Goal: Navigation & Orientation: Understand site structure

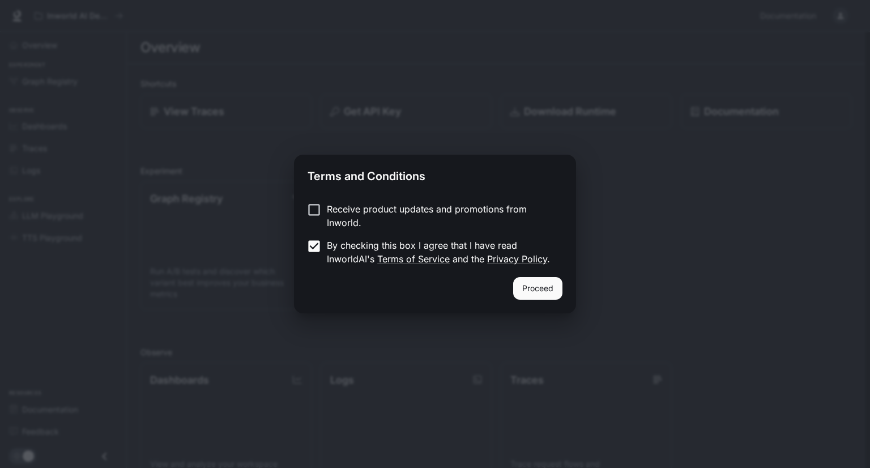
click at [308, 219] on label "Receive product updates and promotions from Inworld." at bounding box center [427, 215] width 252 height 27
click at [550, 295] on button "Proceed" at bounding box center [537, 288] width 49 height 23
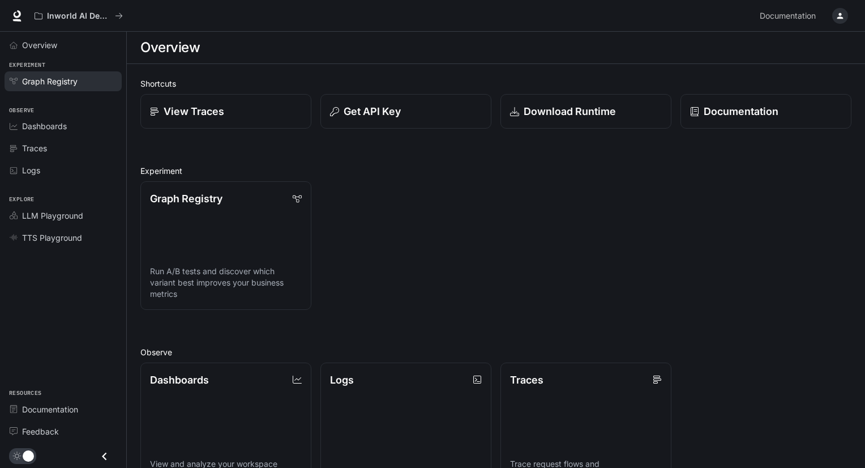
click at [58, 76] on span "Graph Registry" at bounding box center [50, 81] width 56 height 12
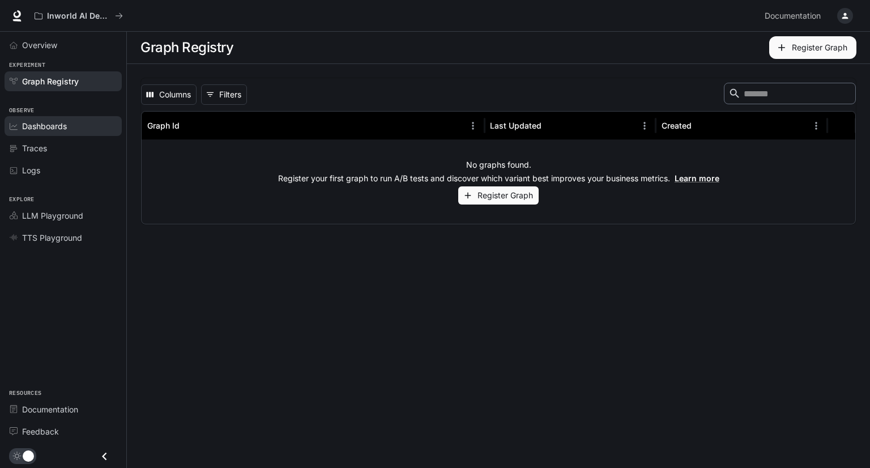
click at [53, 118] on link "Dashboards" at bounding box center [63, 126] width 117 height 20
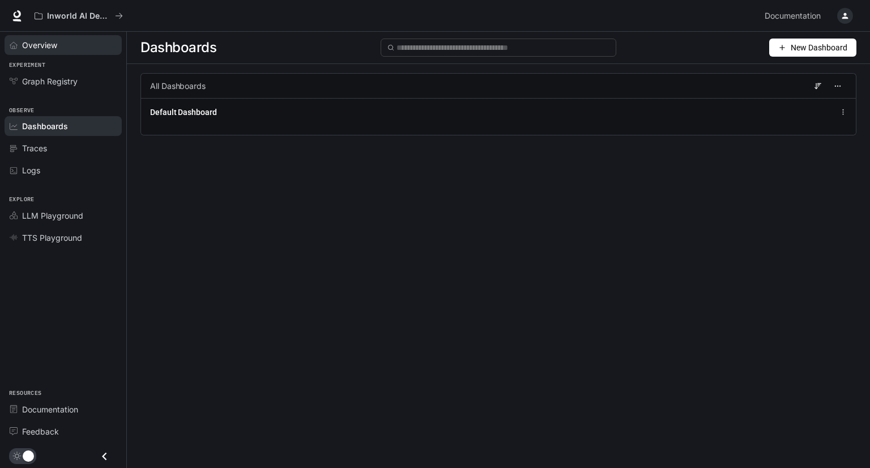
click at [52, 46] on span "Overview" at bounding box center [39, 45] width 35 height 12
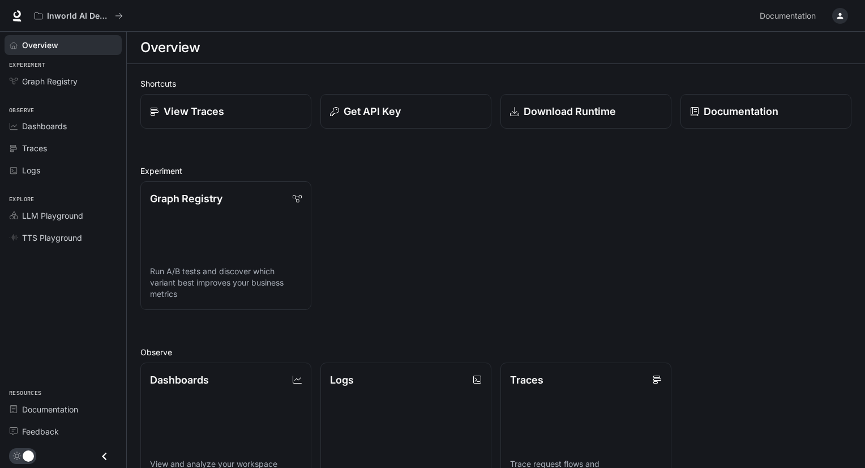
click at [658, 253] on div "Graph Registry Run A/B tests and discover which variant best improves your busi…" at bounding box center [491, 241] width 720 height 138
click at [102, 295] on div "Overview Experiment Graph Registry Observe Dashboards Traces Logs Explore LLM P…" at bounding box center [63, 250] width 126 height 436
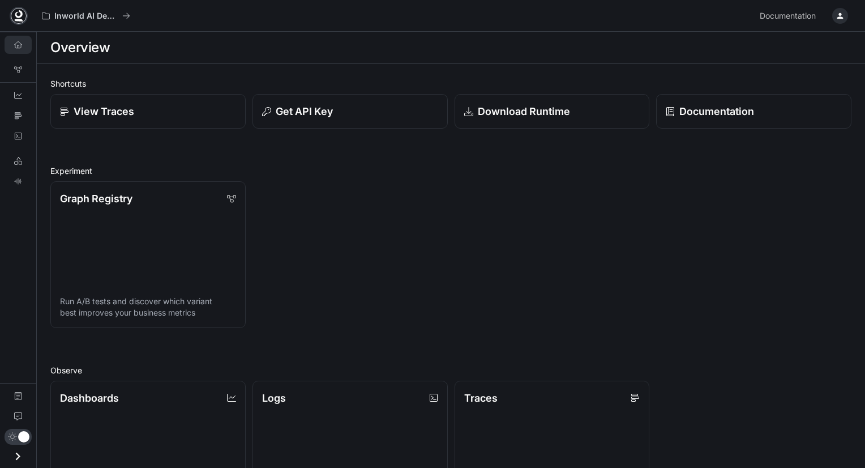
click at [23, 15] on icon at bounding box center [18, 15] width 11 height 11
click at [476, 173] on h2 "Experiment" at bounding box center [450, 171] width 801 height 12
